Goal: Task Accomplishment & Management: Manage account settings

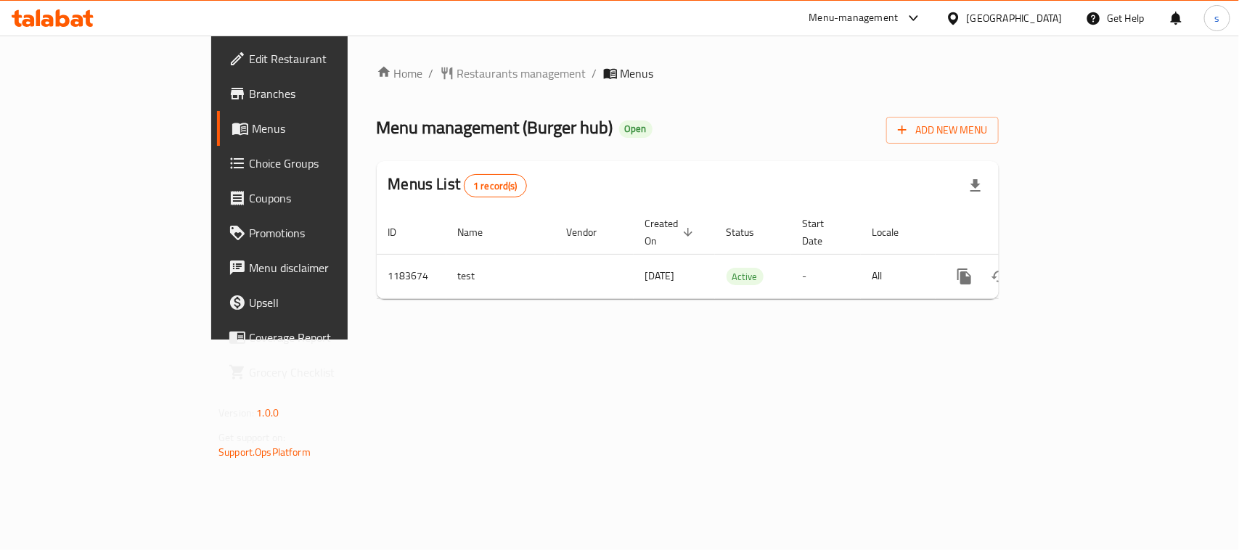
click at [964, 13] on div at bounding box center [956, 18] width 21 height 16
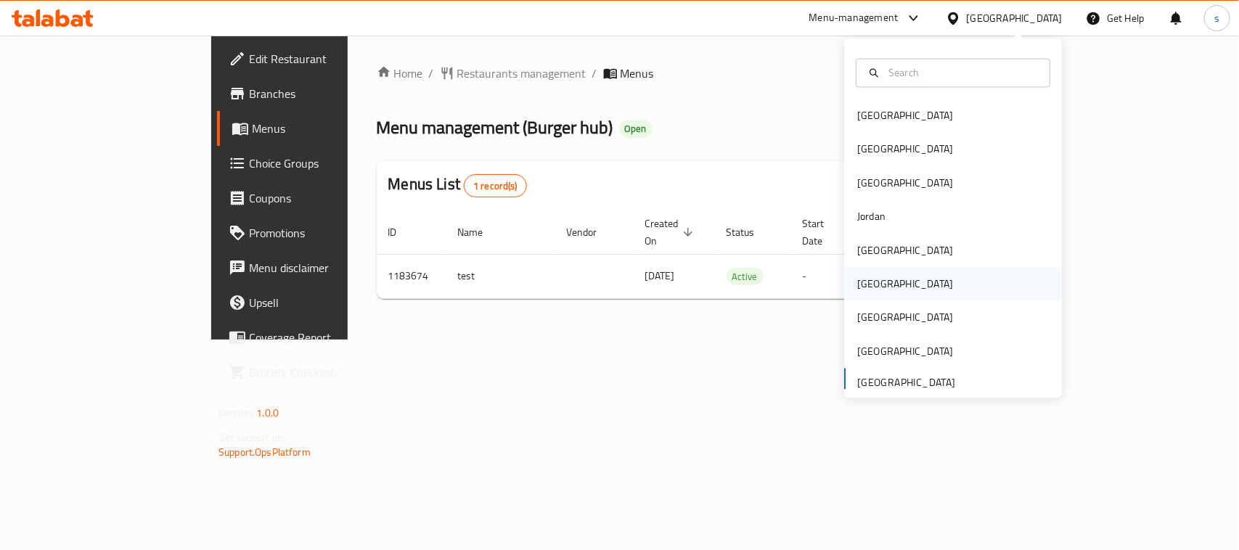
click at [862, 277] on div "[GEOGRAPHIC_DATA]" at bounding box center [905, 285] width 96 height 16
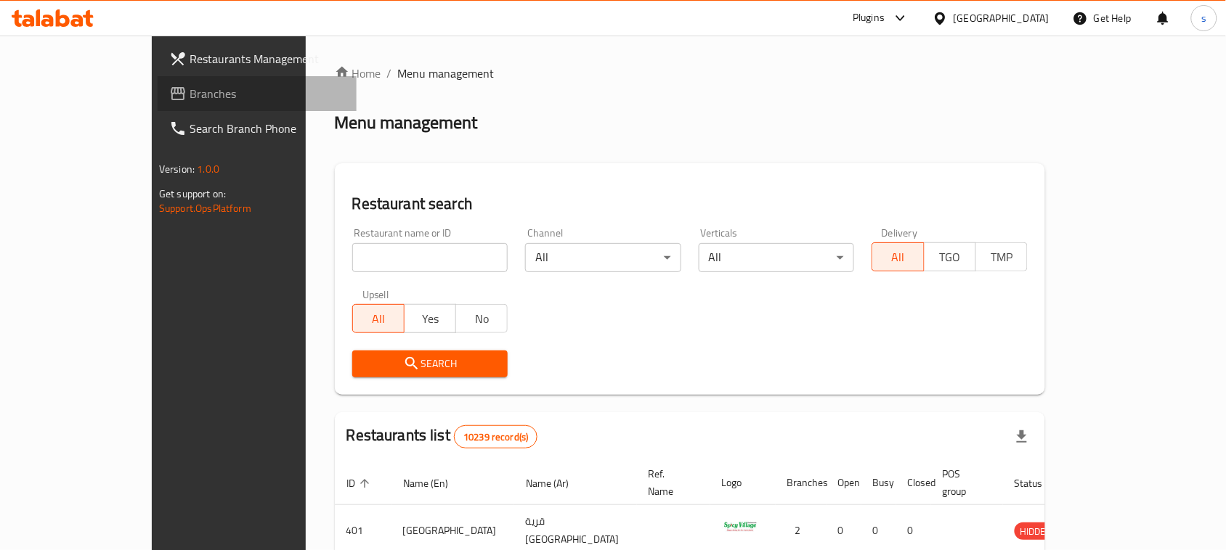
click at [171, 92] on icon at bounding box center [178, 93] width 15 height 13
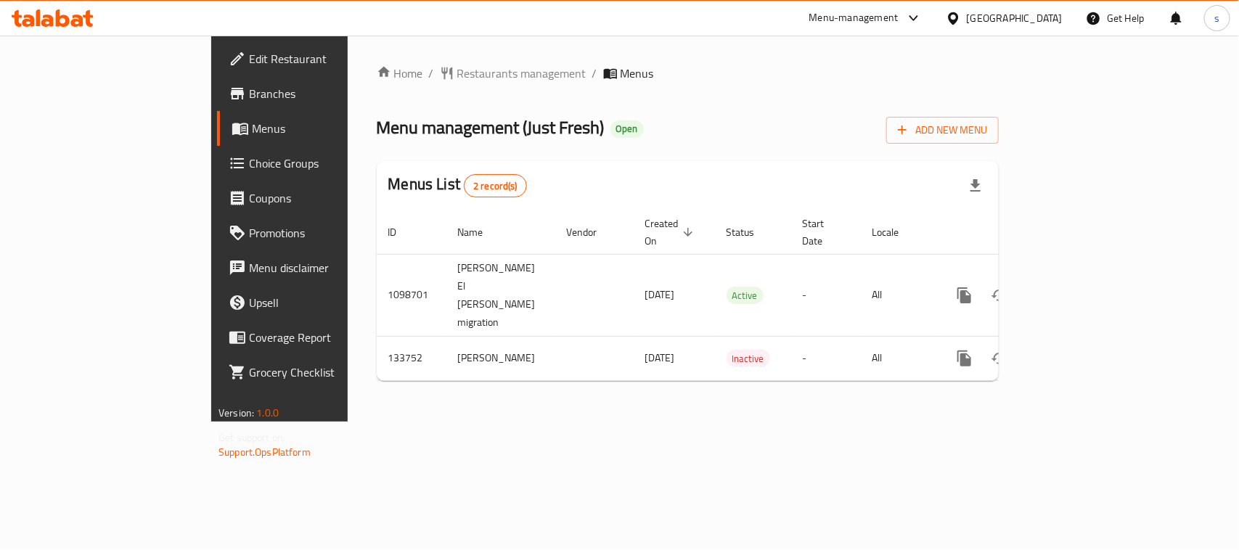
click at [961, 15] on icon at bounding box center [953, 18] width 15 height 15
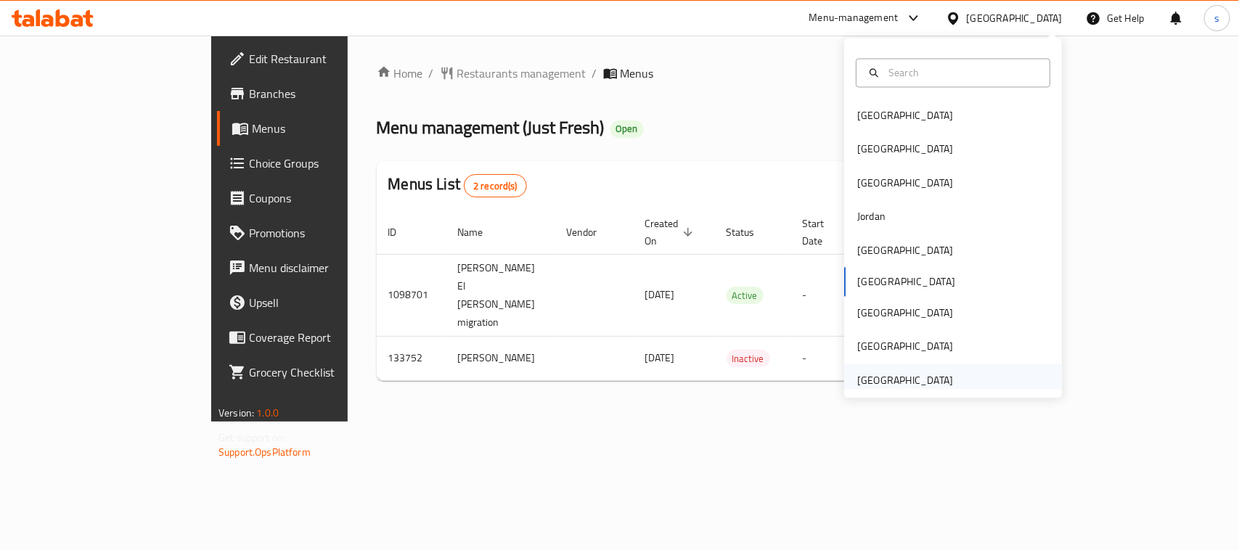
click at [884, 378] on div "[GEOGRAPHIC_DATA]" at bounding box center [905, 380] width 96 height 16
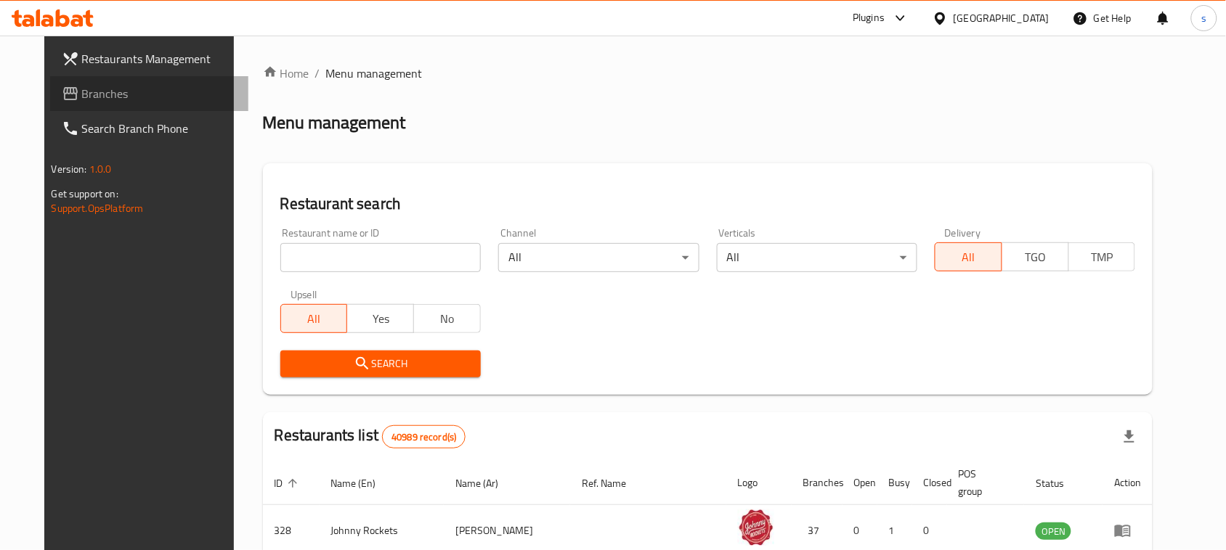
click at [82, 95] on span "Branches" at bounding box center [159, 93] width 155 height 17
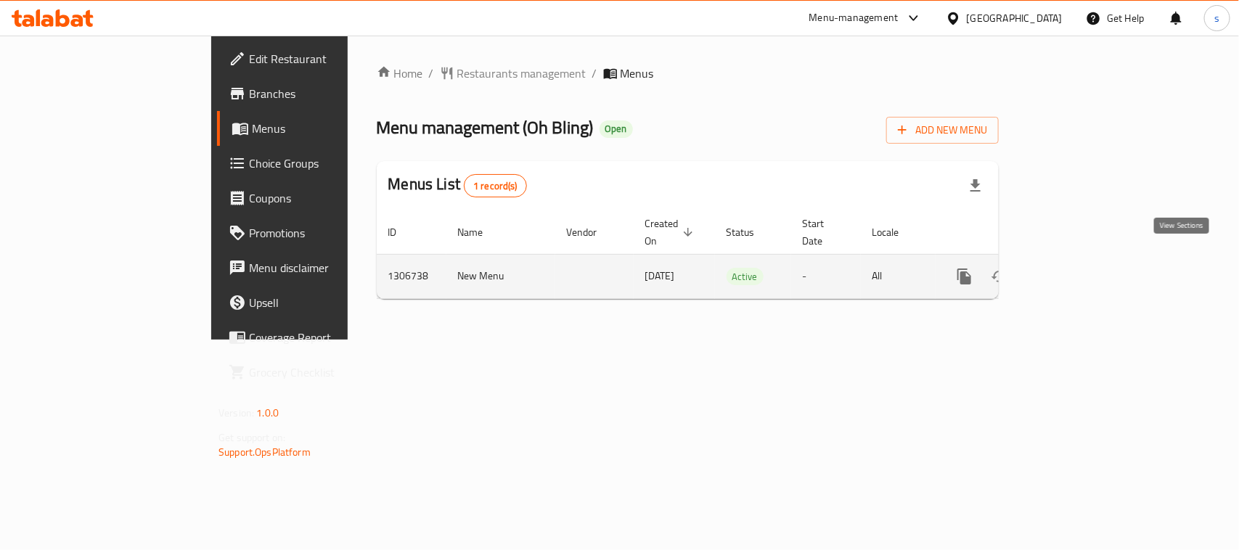
click at [1078, 268] on icon "enhanced table" at bounding box center [1069, 276] width 17 height 17
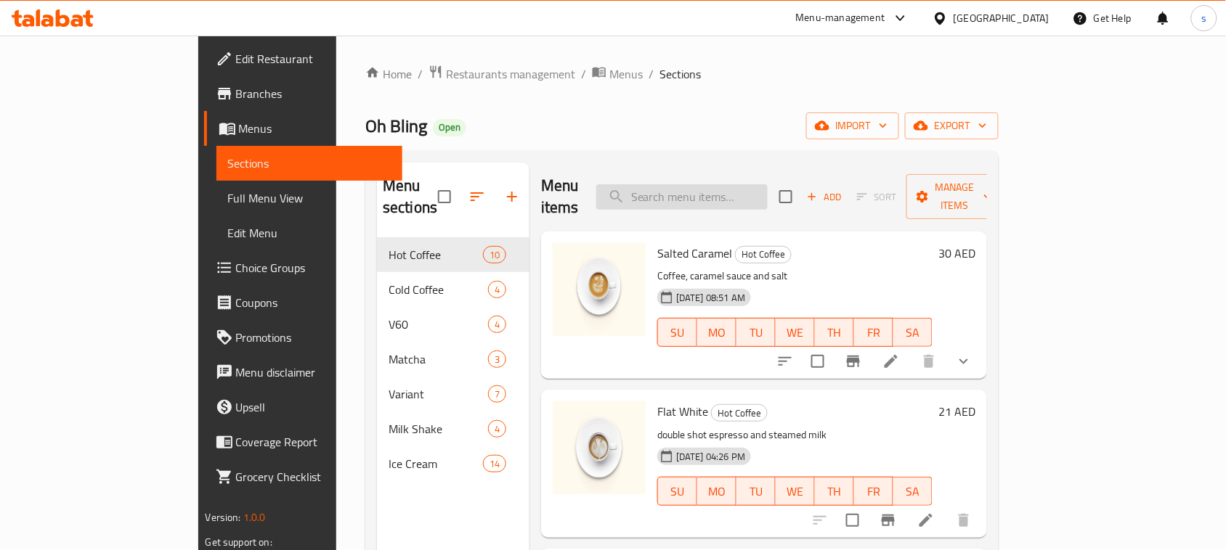
click at [715, 184] on input "search" at bounding box center [681, 196] width 171 height 25
paste input "Spanish Latte"
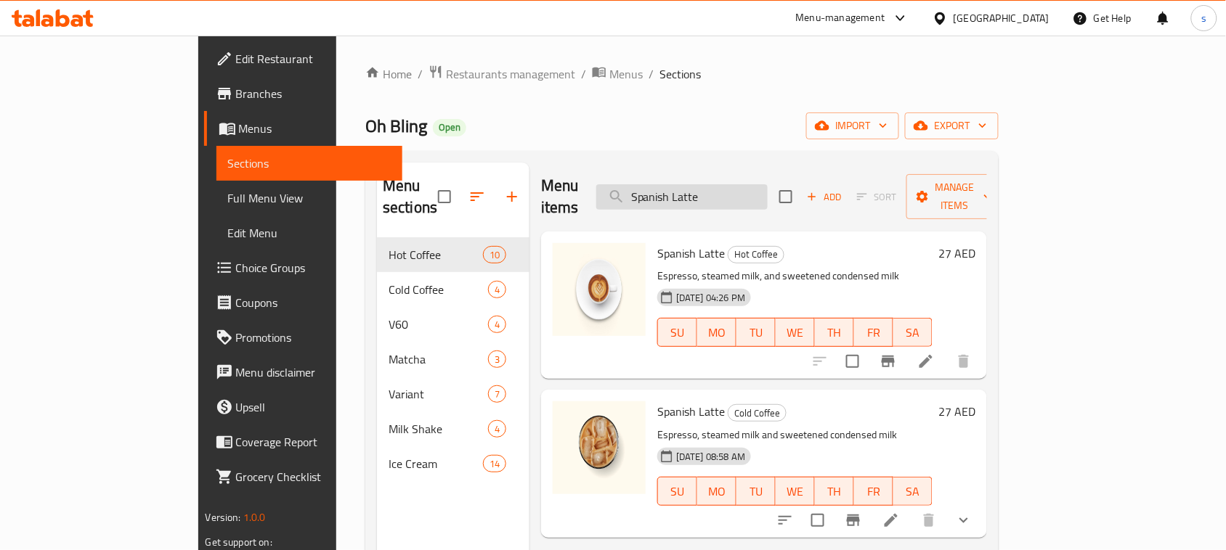
type input "Spanish Latte"
click at [934, 353] on icon at bounding box center [925, 361] width 17 height 17
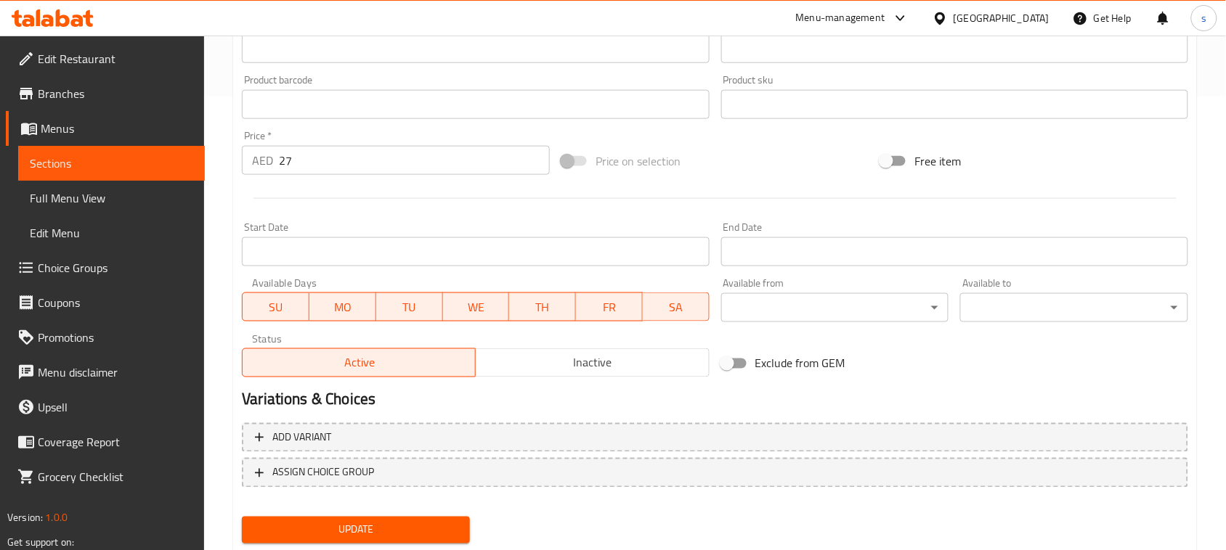
scroll to position [494, 0]
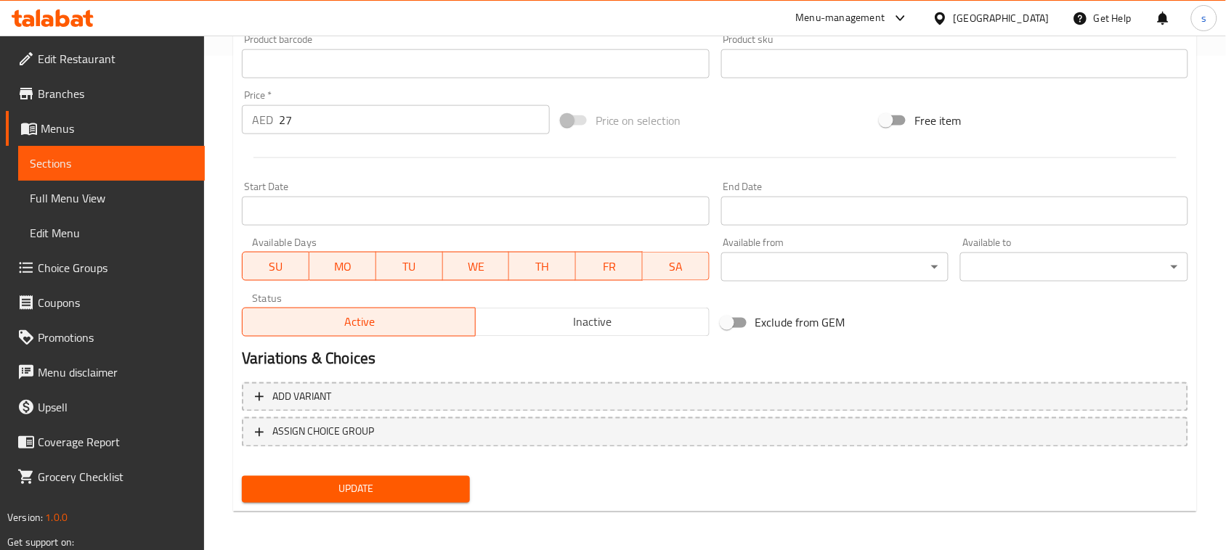
click at [58, 155] on span "Sections" at bounding box center [111, 163] width 163 height 17
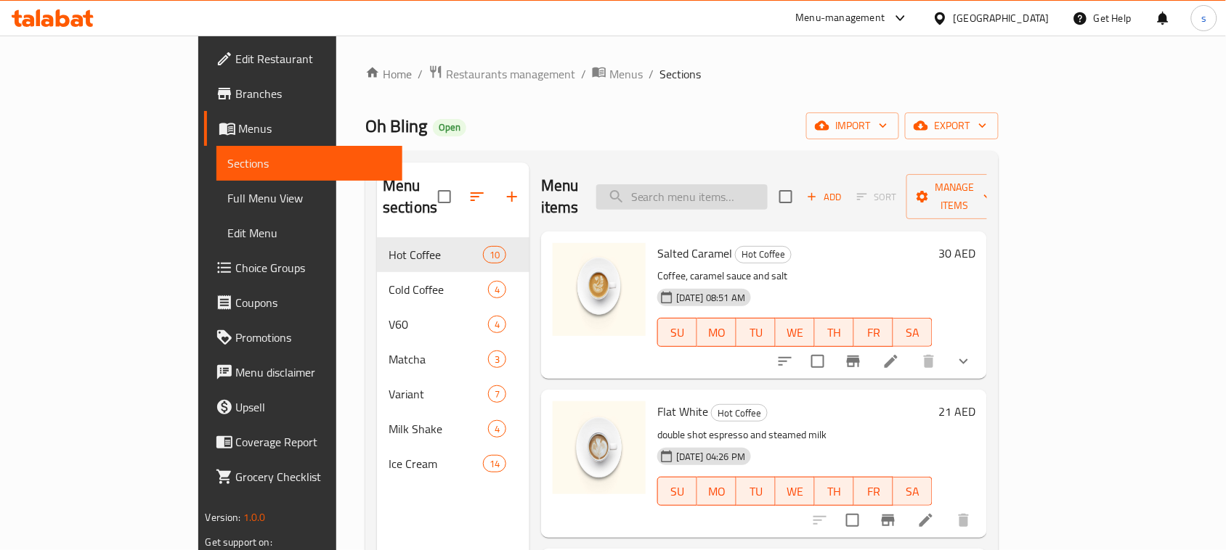
click at [731, 185] on input "search" at bounding box center [681, 196] width 171 height 25
paste input "Spanish Latte"
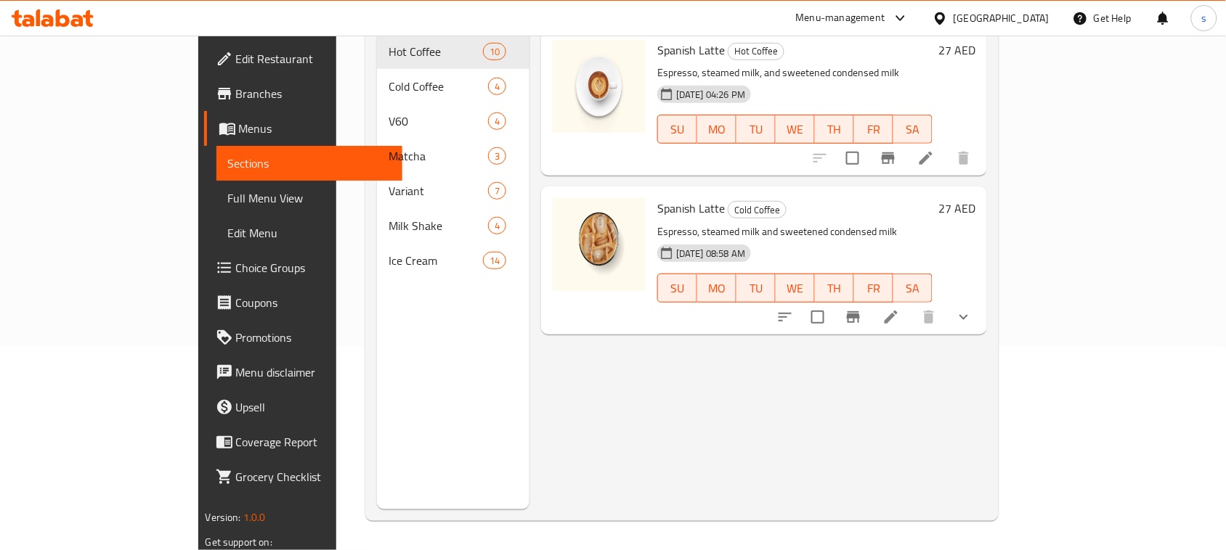
scroll to position [23, 0]
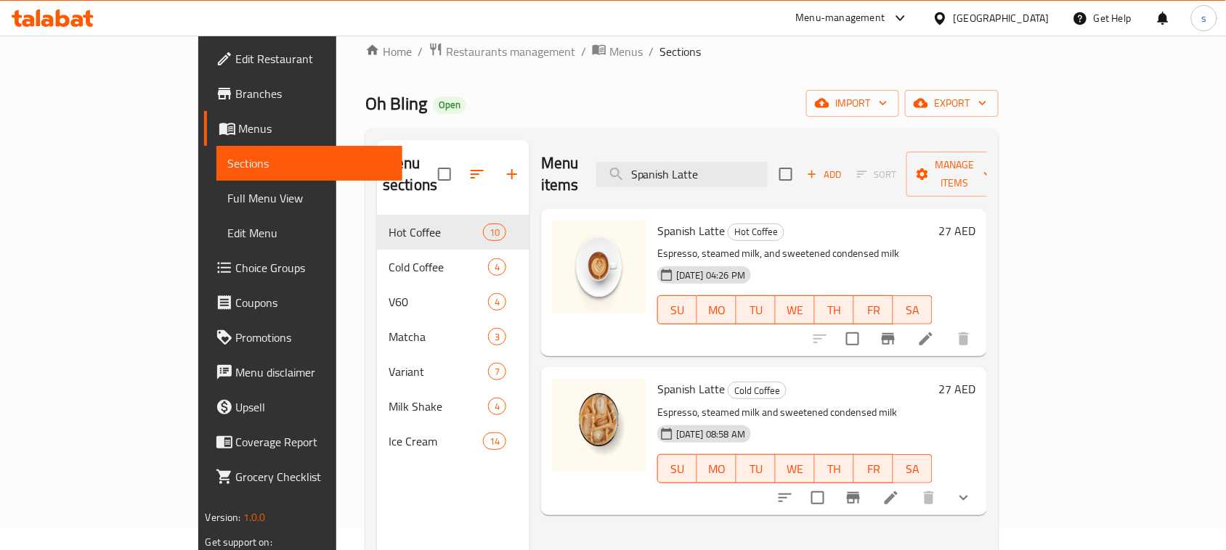
type input "Spanish Latte"
click at [236, 263] on span "Choice Groups" at bounding box center [313, 267] width 155 height 17
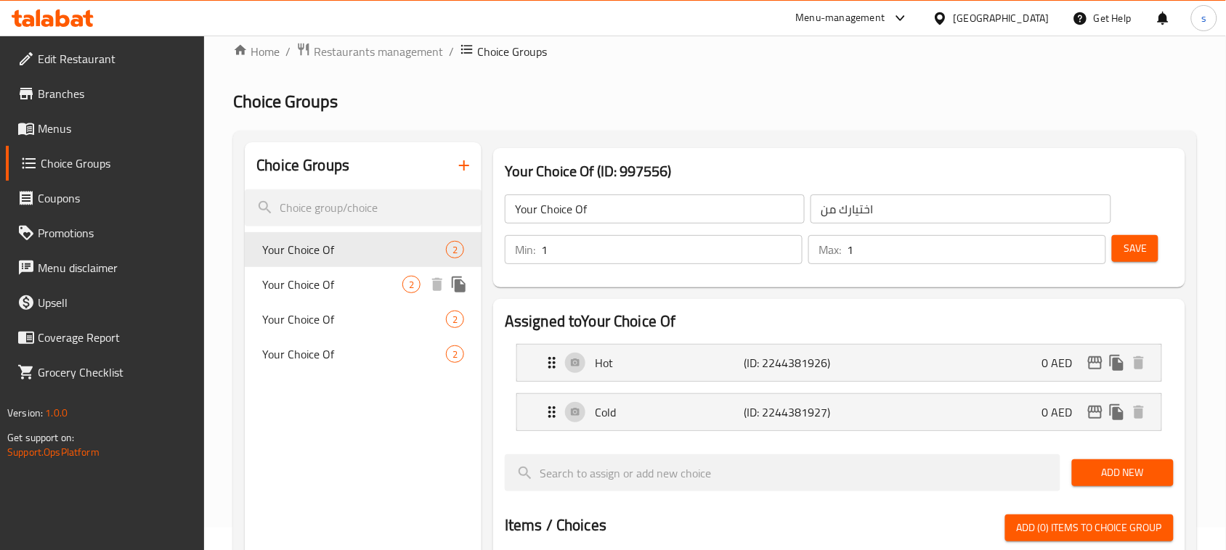
click at [291, 277] on span "Your Choice Of" at bounding box center [332, 284] width 140 height 17
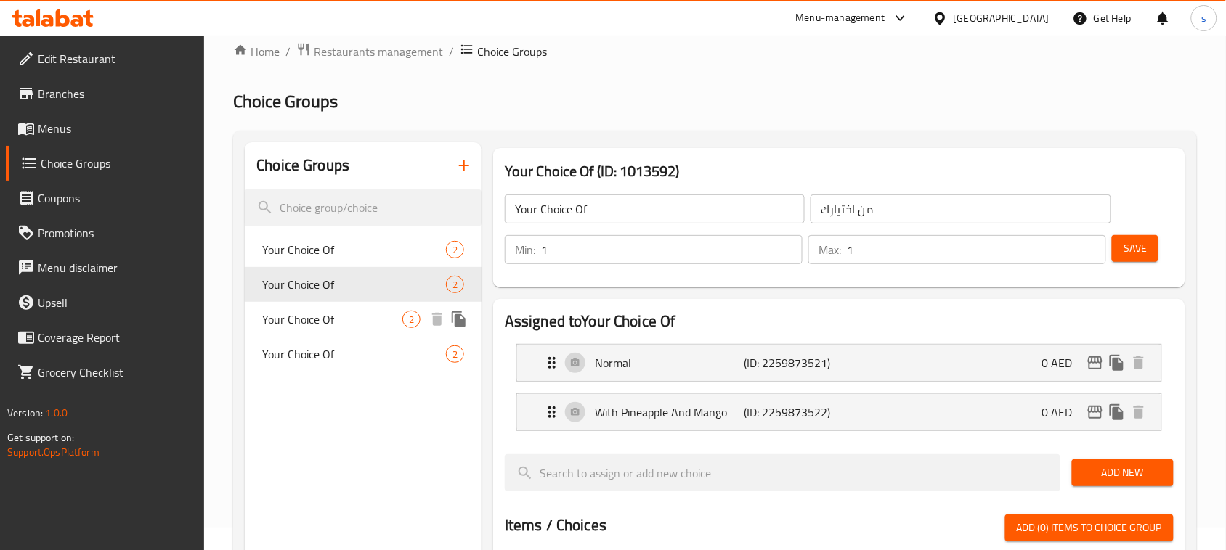
click at [289, 302] on div "Your Choice Of 2" at bounding box center [363, 319] width 237 height 35
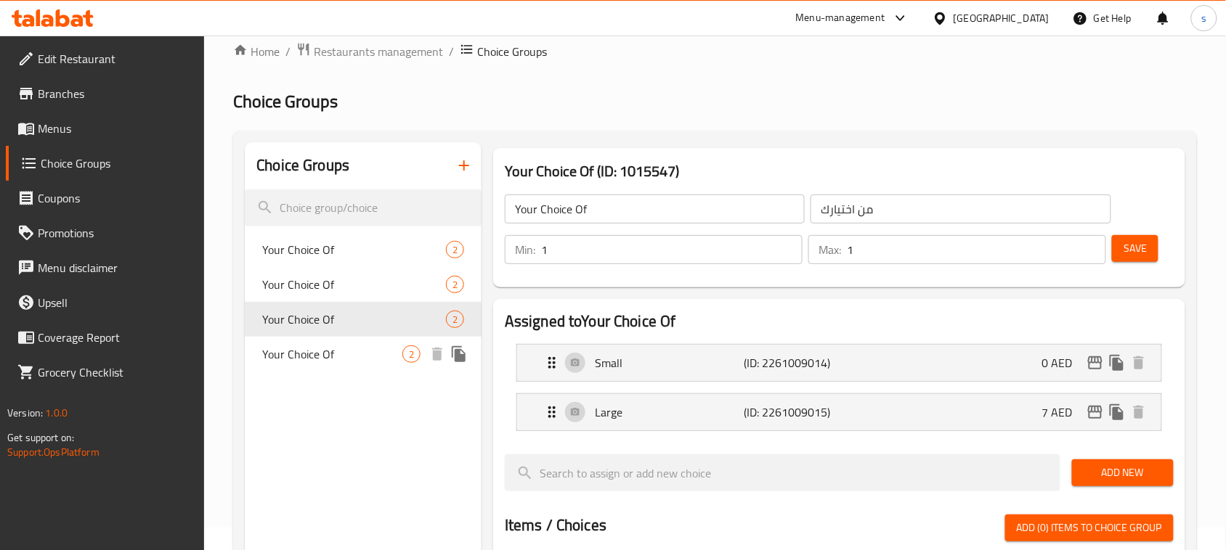
click at [302, 352] on span "Your Choice Of" at bounding box center [332, 354] width 140 height 17
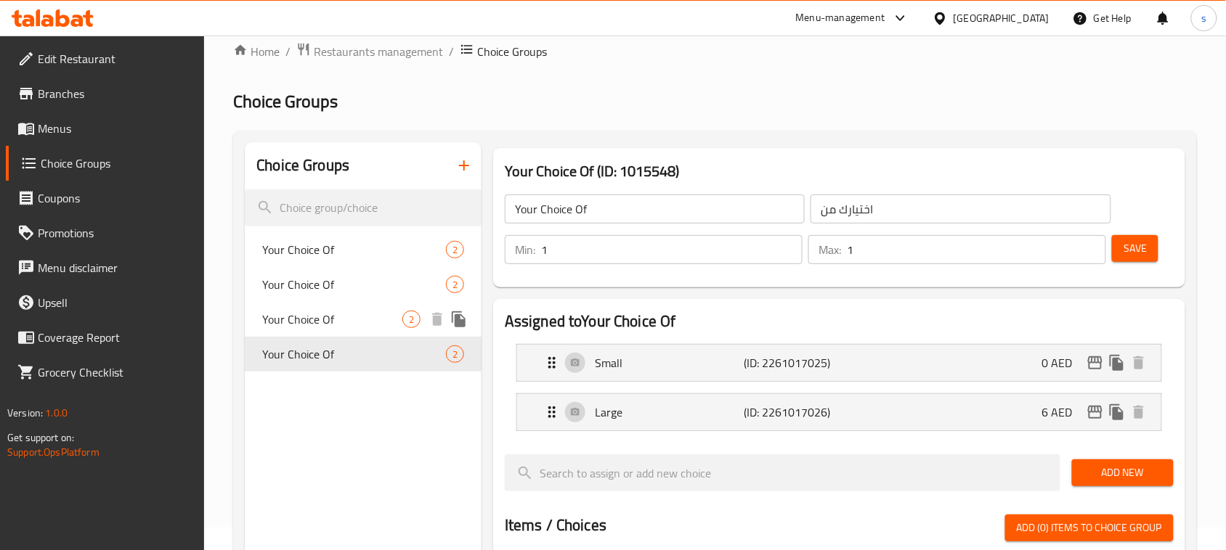
click at [338, 314] on span "Your Choice Of" at bounding box center [332, 319] width 140 height 17
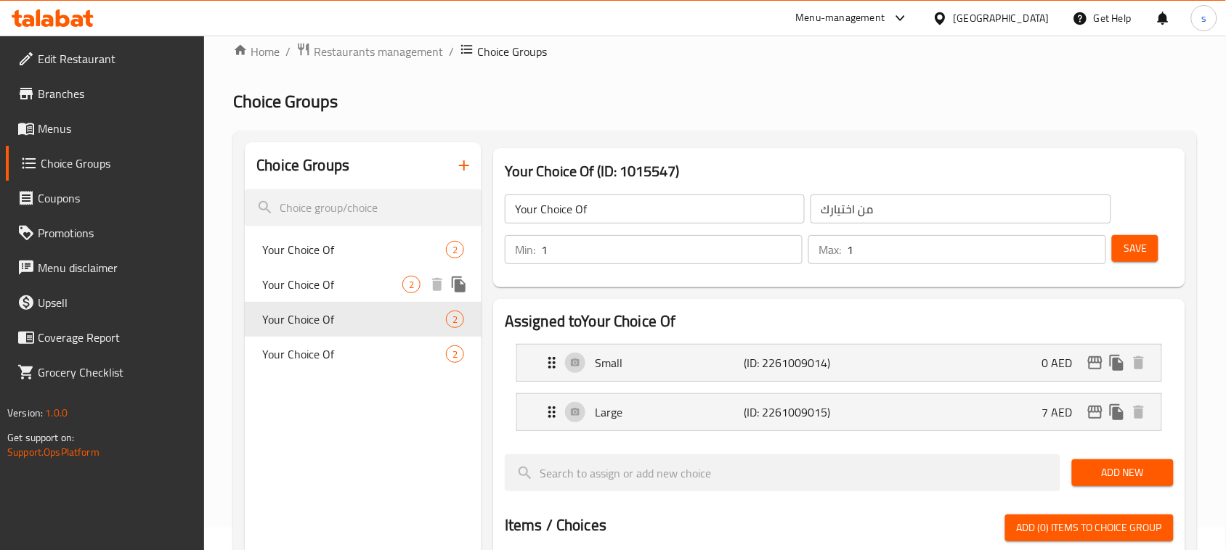
click at [321, 281] on span "Your Choice Of" at bounding box center [332, 284] width 140 height 17
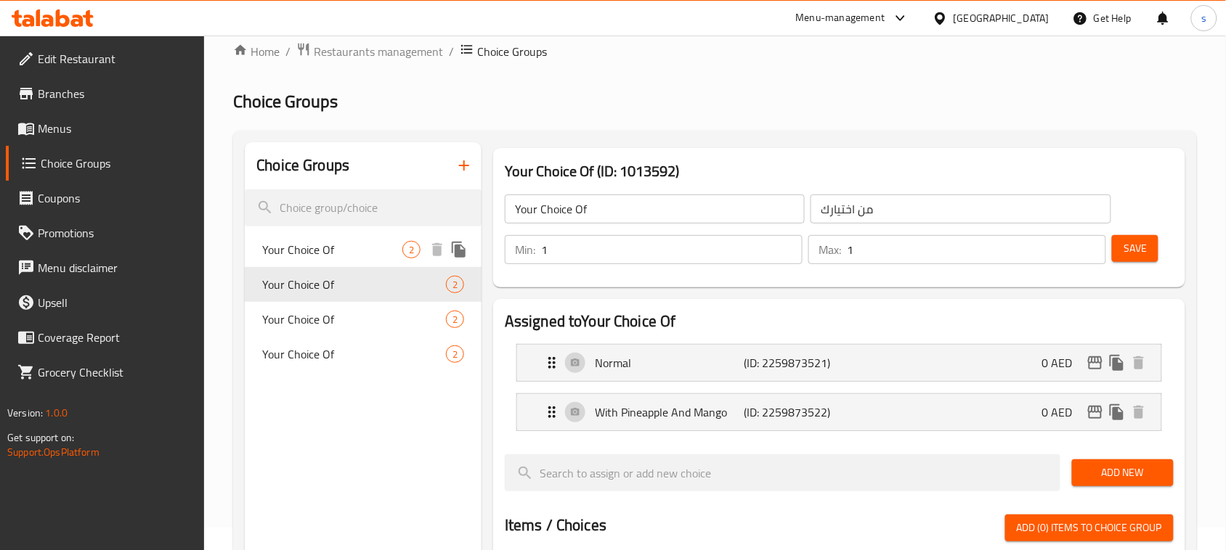
click at [298, 245] on span "Your Choice Of" at bounding box center [332, 249] width 140 height 17
type input "اختيارك من"
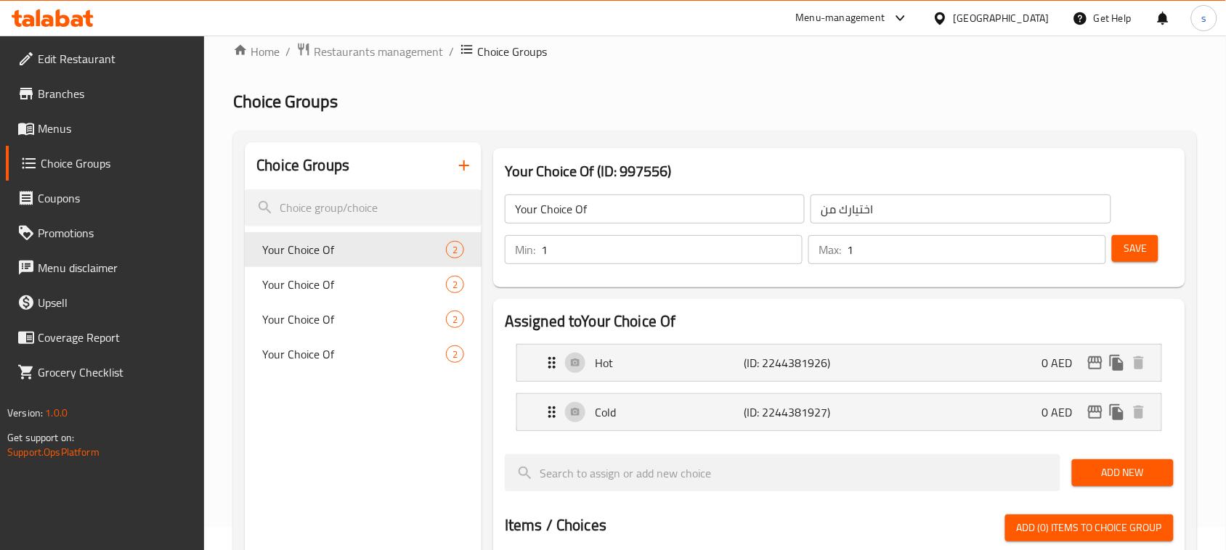
click at [977, 19] on div "[GEOGRAPHIC_DATA]" at bounding box center [1001, 18] width 96 height 16
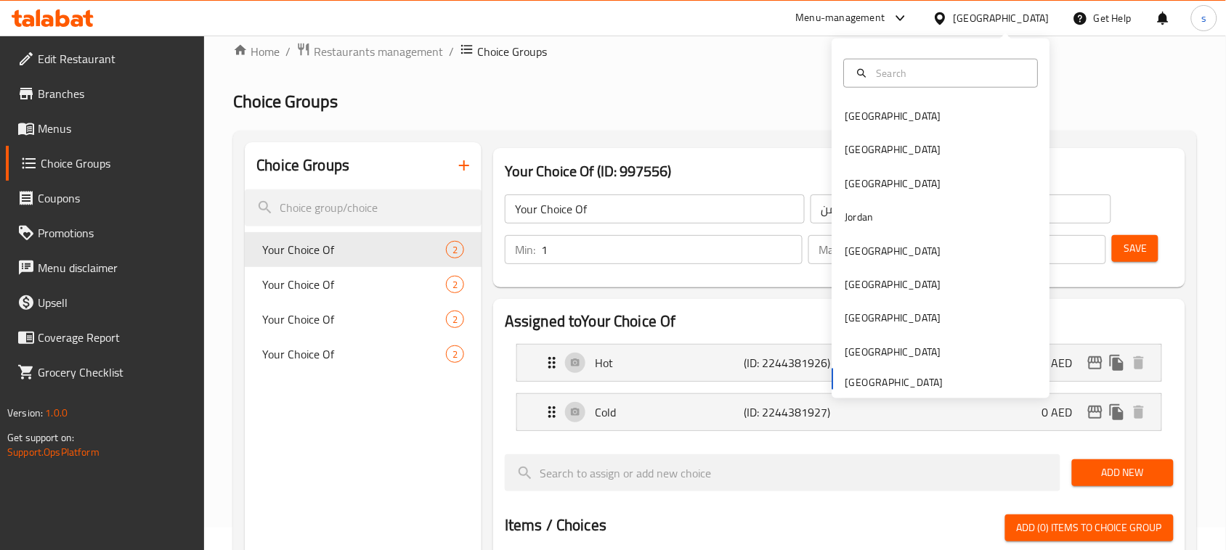
click at [882, 376] on div "Bahrain Egypt Iraq Jordan Kuwait Oman Qatar Saudi Arabia United Arab Emirates" at bounding box center [941, 248] width 218 height 298
click at [897, 379] on div "Bahrain Egypt Iraq Jordan Kuwait Oman Qatar Saudi Arabia United Arab Emirates" at bounding box center [941, 248] width 218 height 298
click at [892, 20] on div at bounding box center [900, 18] width 18 height 6
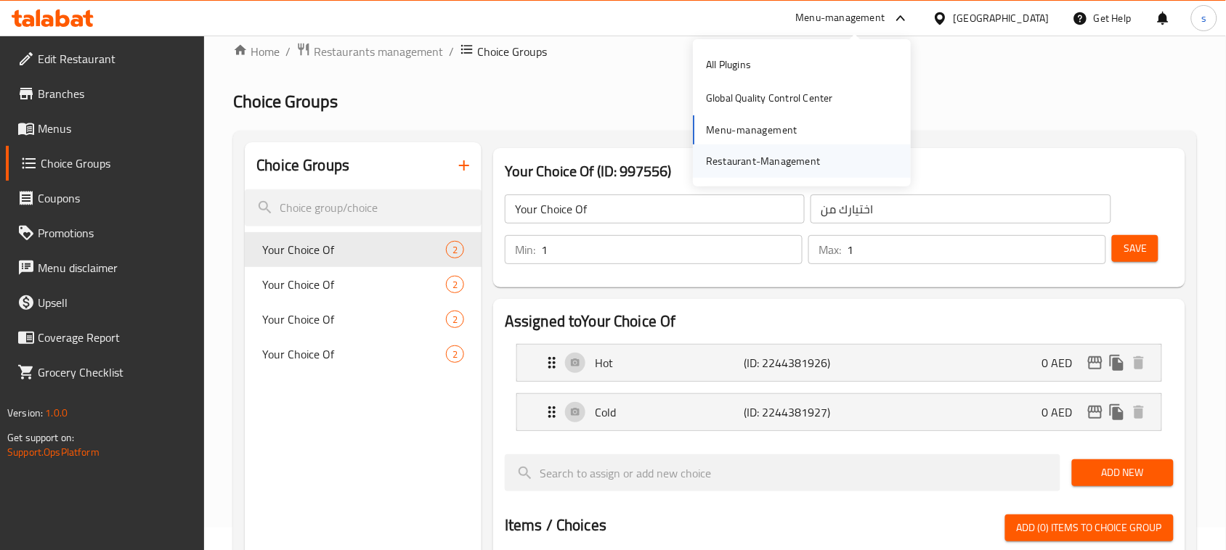
click at [831, 169] on div "Restaurant-Management" at bounding box center [802, 160] width 218 height 33
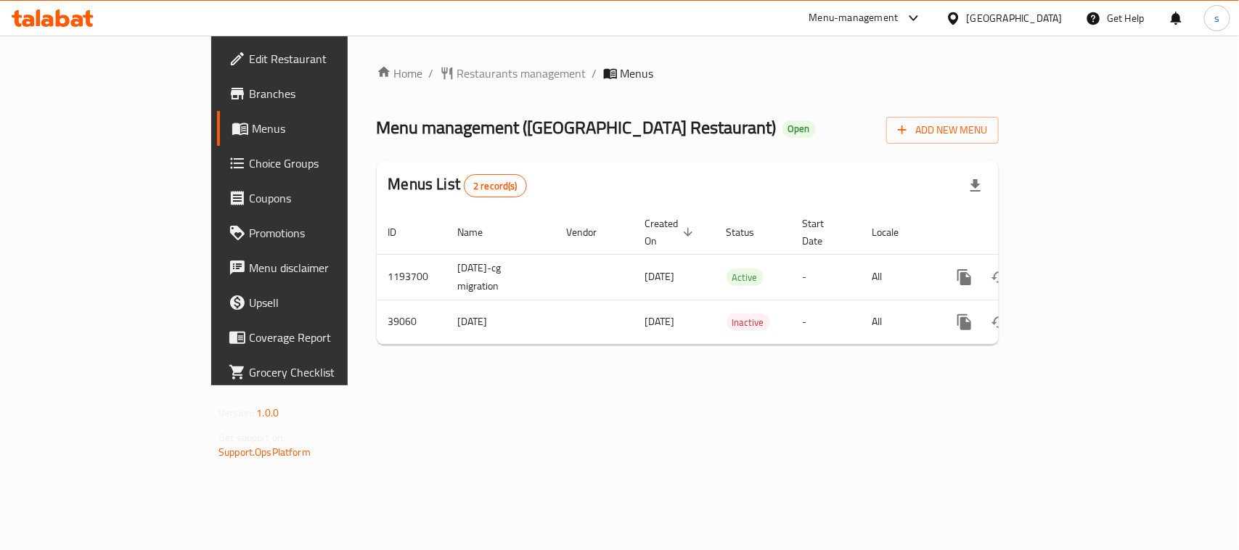
click at [948, 16] on icon at bounding box center [953, 18] width 15 height 15
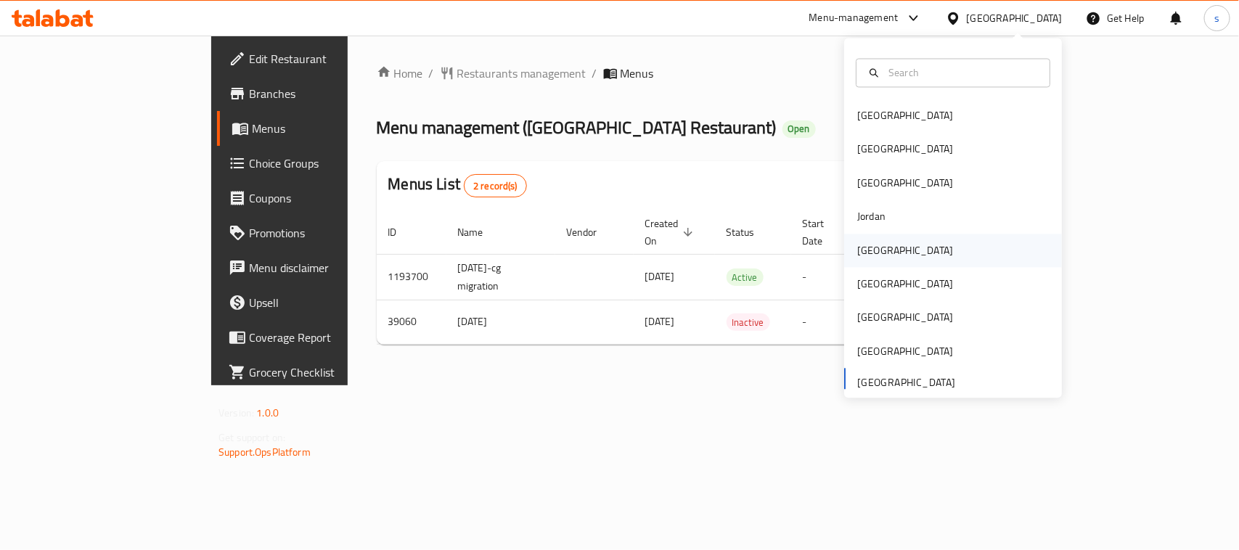
click at [866, 250] on div "[GEOGRAPHIC_DATA]" at bounding box center [905, 250] width 96 height 16
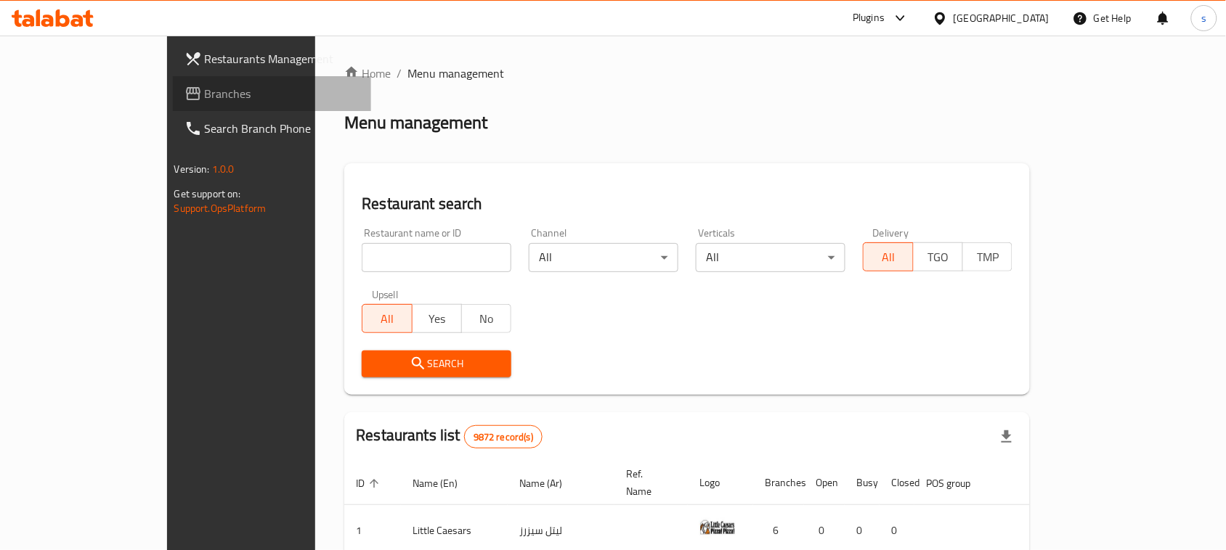
click at [205, 88] on span "Branches" at bounding box center [282, 93] width 155 height 17
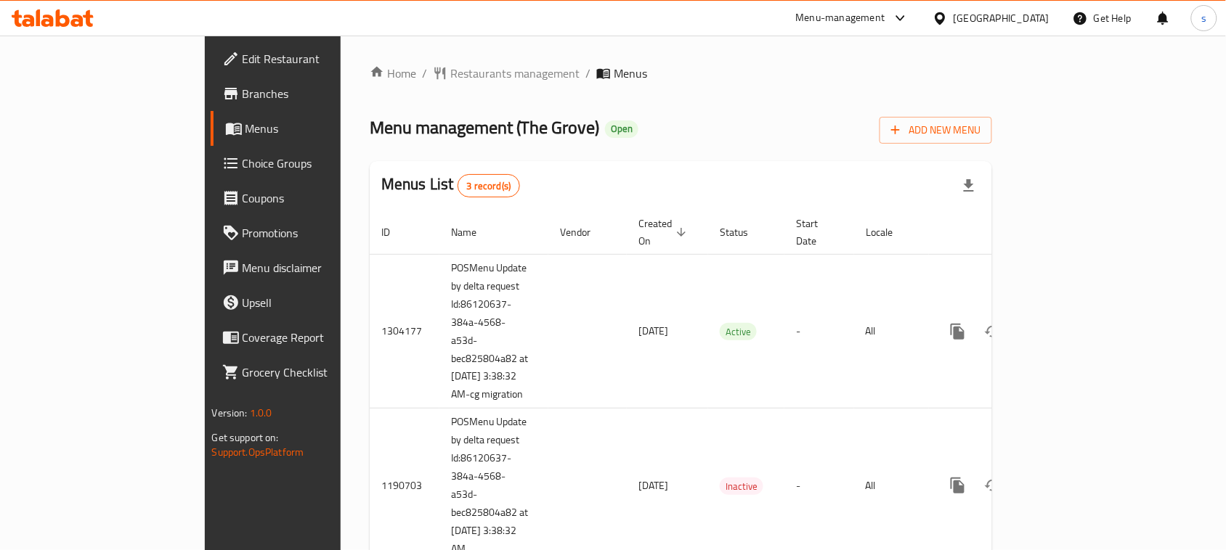
click at [824, 120] on div "Menu management ( [GEOGRAPHIC_DATA] ) Open Add New Menu" at bounding box center [681, 127] width 622 height 33
click at [909, 13] on icon at bounding box center [900, 17] width 17 height 17
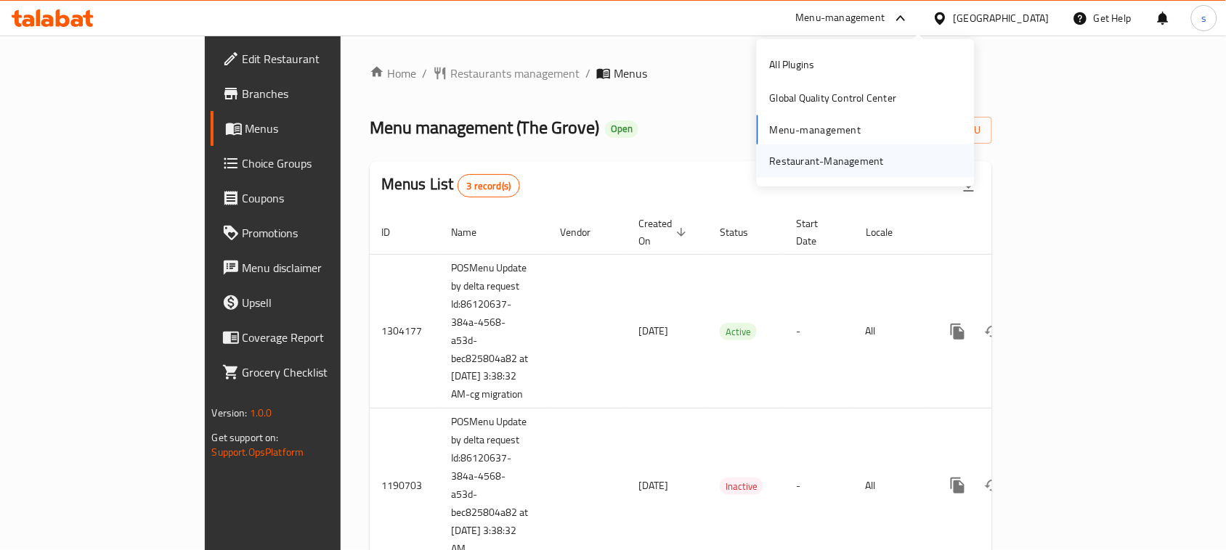
click at [863, 153] on div "Restaurant-Management" at bounding box center [827, 161] width 114 height 16
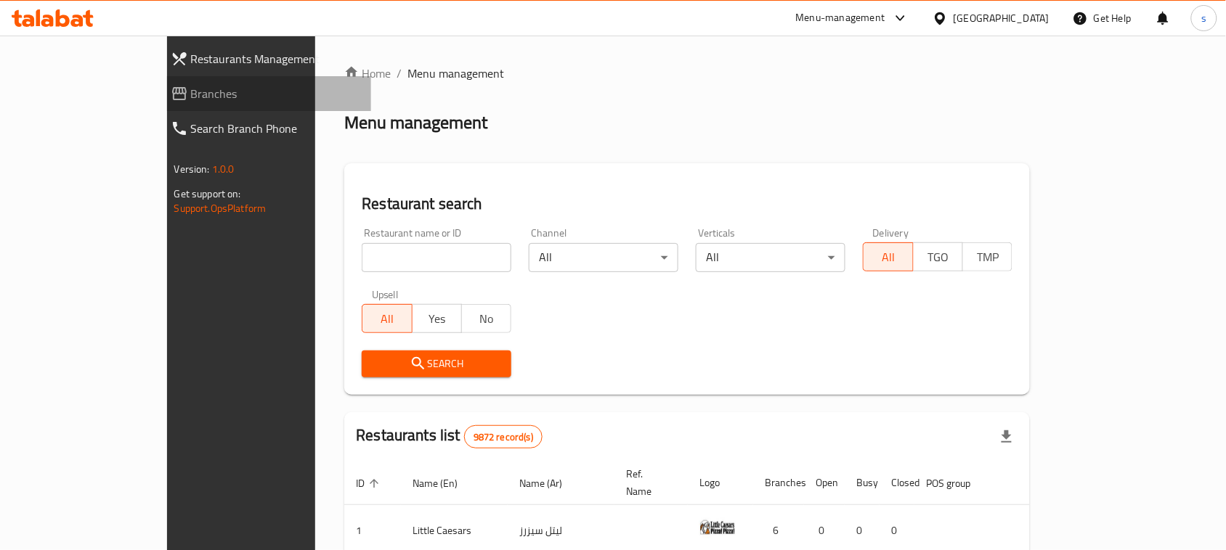
click at [191, 98] on span "Branches" at bounding box center [275, 93] width 169 height 17
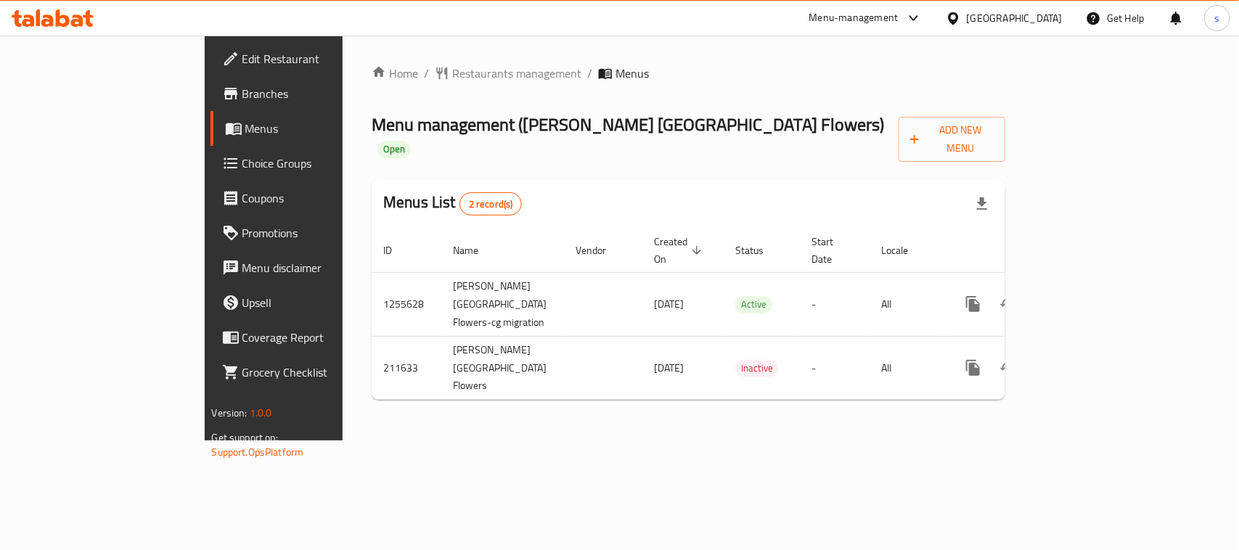
click at [1035, 13] on div "[GEOGRAPHIC_DATA]" at bounding box center [1015, 18] width 96 height 16
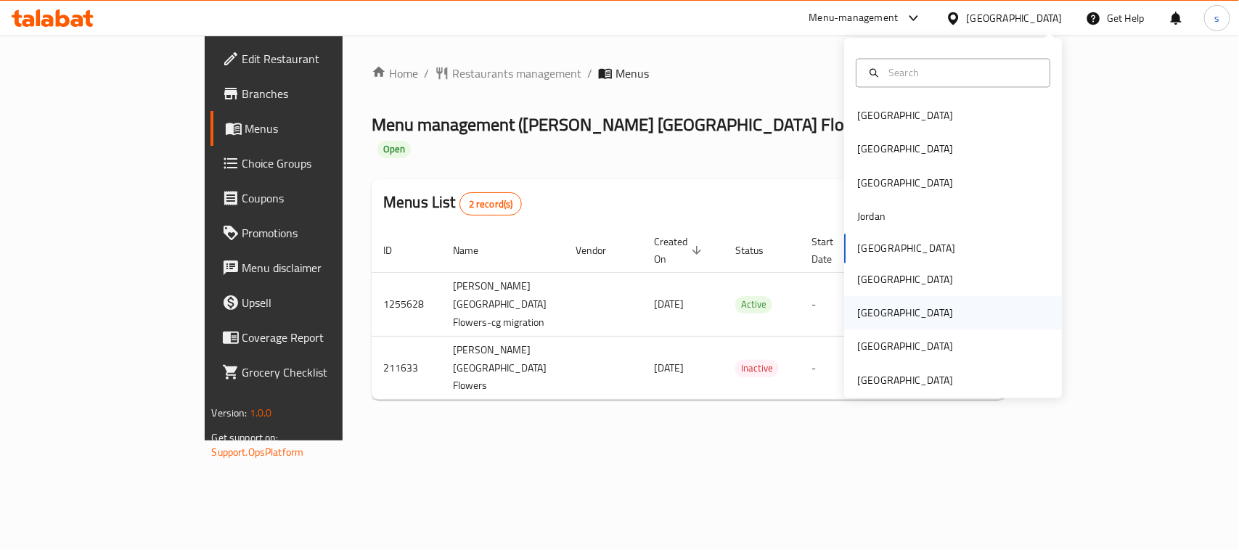
click at [857, 317] on div "[GEOGRAPHIC_DATA]" at bounding box center [905, 314] width 96 height 16
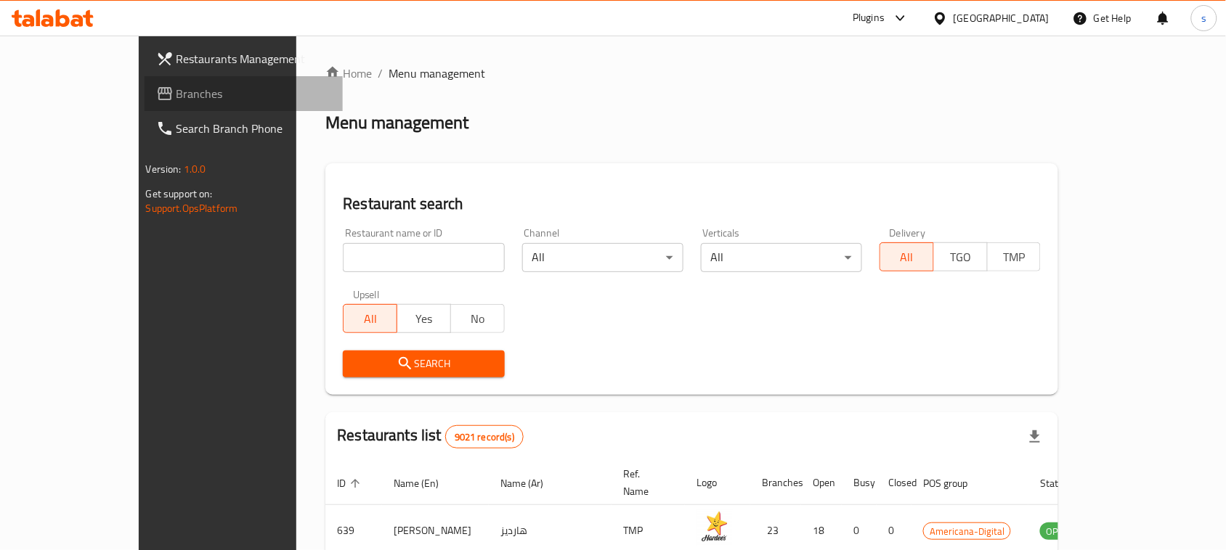
click at [176, 97] on span "Branches" at bounding box center [253, 93] width 155 height 17
